Goal: Obtain resource: Obtain resource

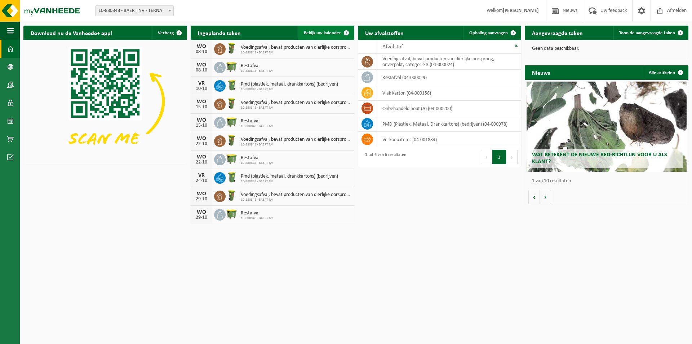
click at [332, 33] on span "Bekijk uw kalender" at bounding box center [322, 33] width 37 height 5
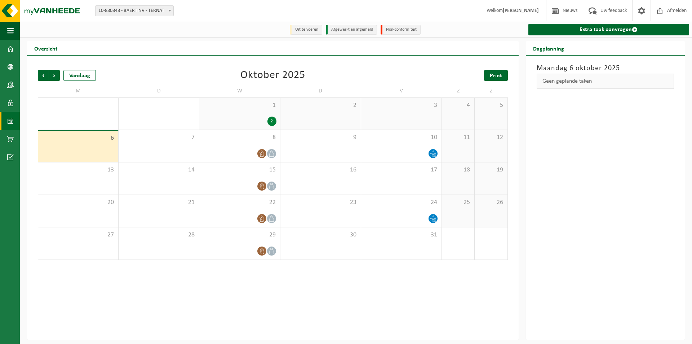
click at [493, 77] on span "Print" at bounding box center [496, 76] width 12 height 6
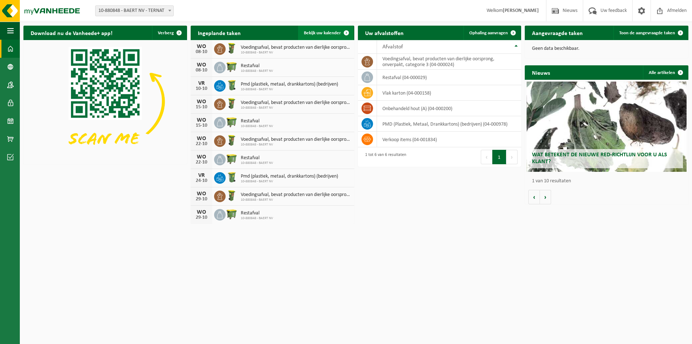
click at [330, 34] on span "Bekijk uw kalender" at bounding box center [322, 33] width 37 height 5
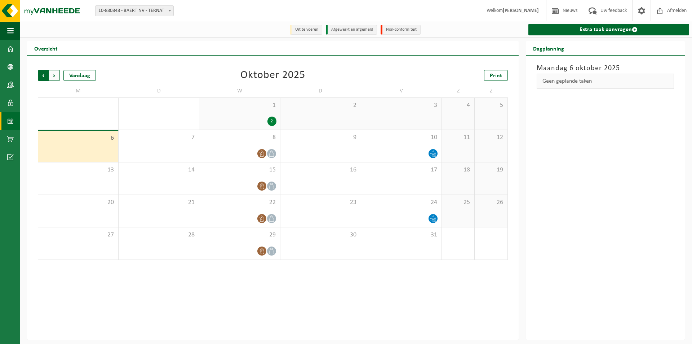
click at [51, 75] on span "Volgende" at bounding box center [54, 75] width 11 height 11
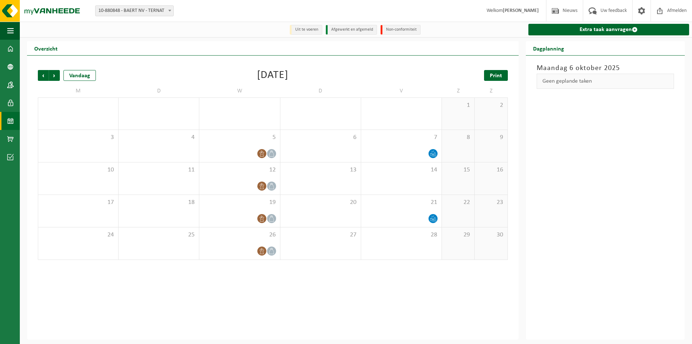
click at [490, 74] on span "Print" at bounding box center [496, 76] width 12 height 6
click at [53, 76] on span "Volgende" at bounding box center [54, 75] width 11 height 11
click at [491, 78] on span "Print" at bounding box center [496, 76] width 12 height 6
